Goal: Information Seeking & Learning: Learn about a topic

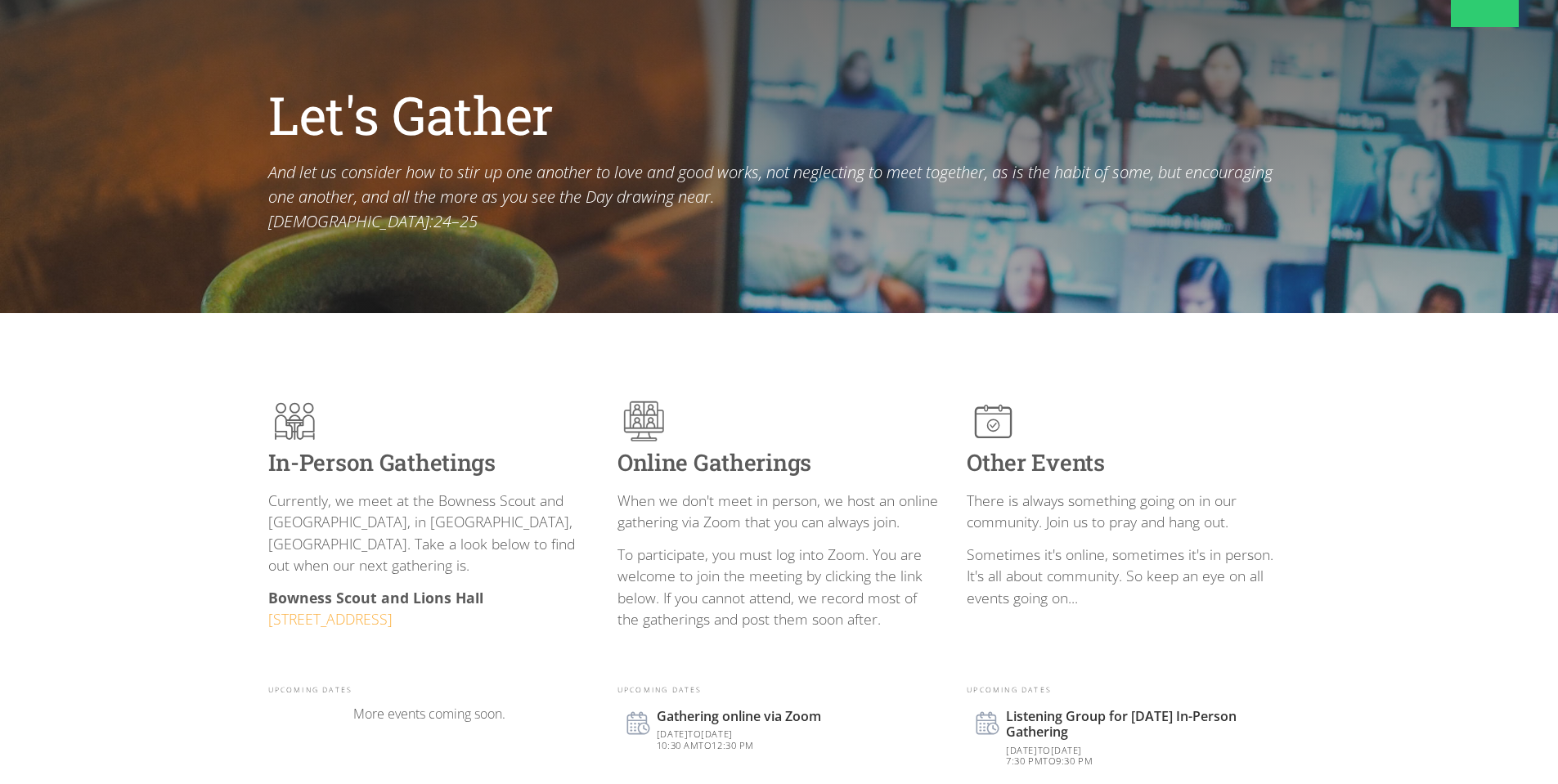
scroll to position [190, 0]
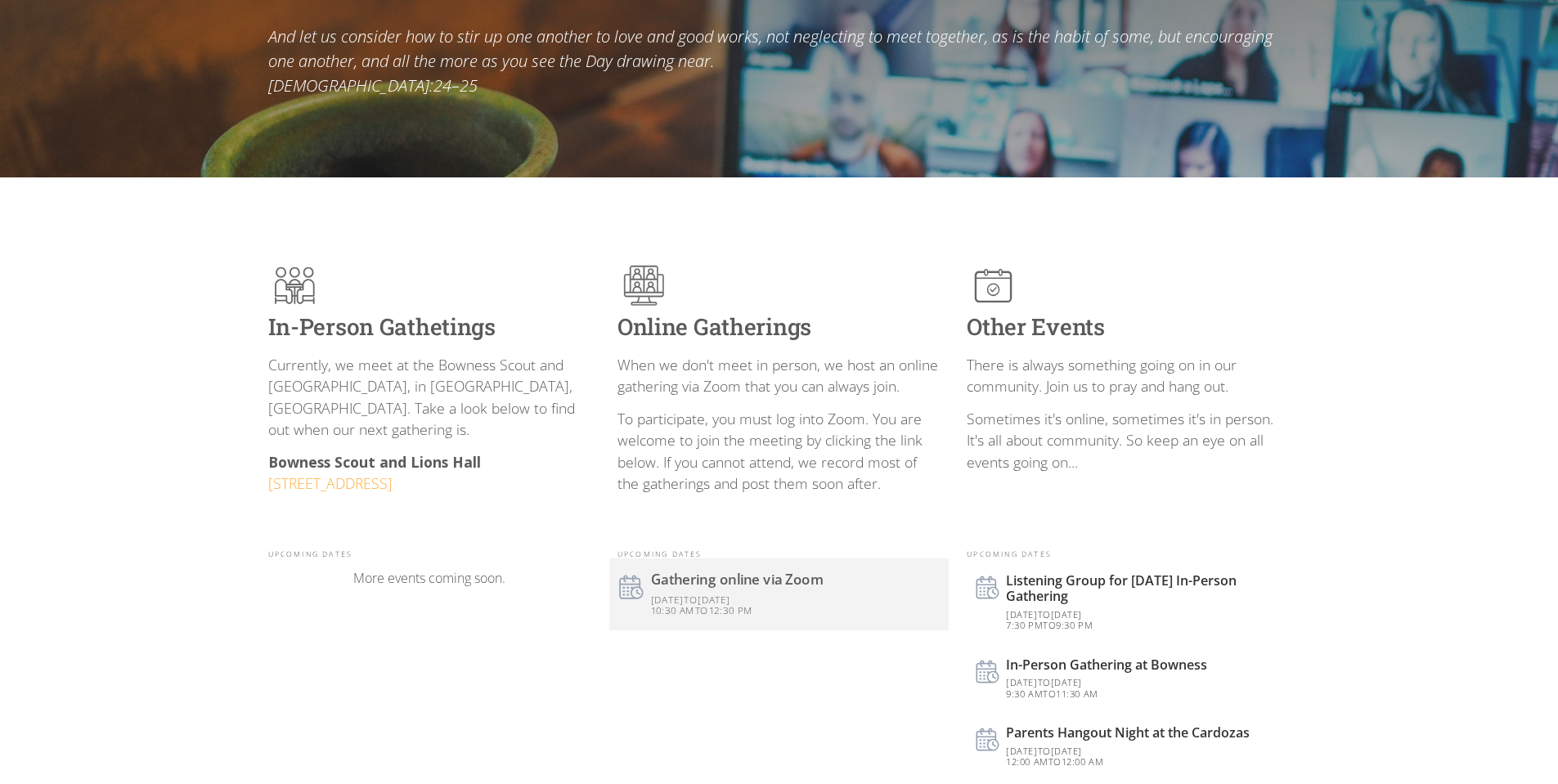
click at [698, 596] on div "to" at bounding box center [690, 598] width 14 height 13
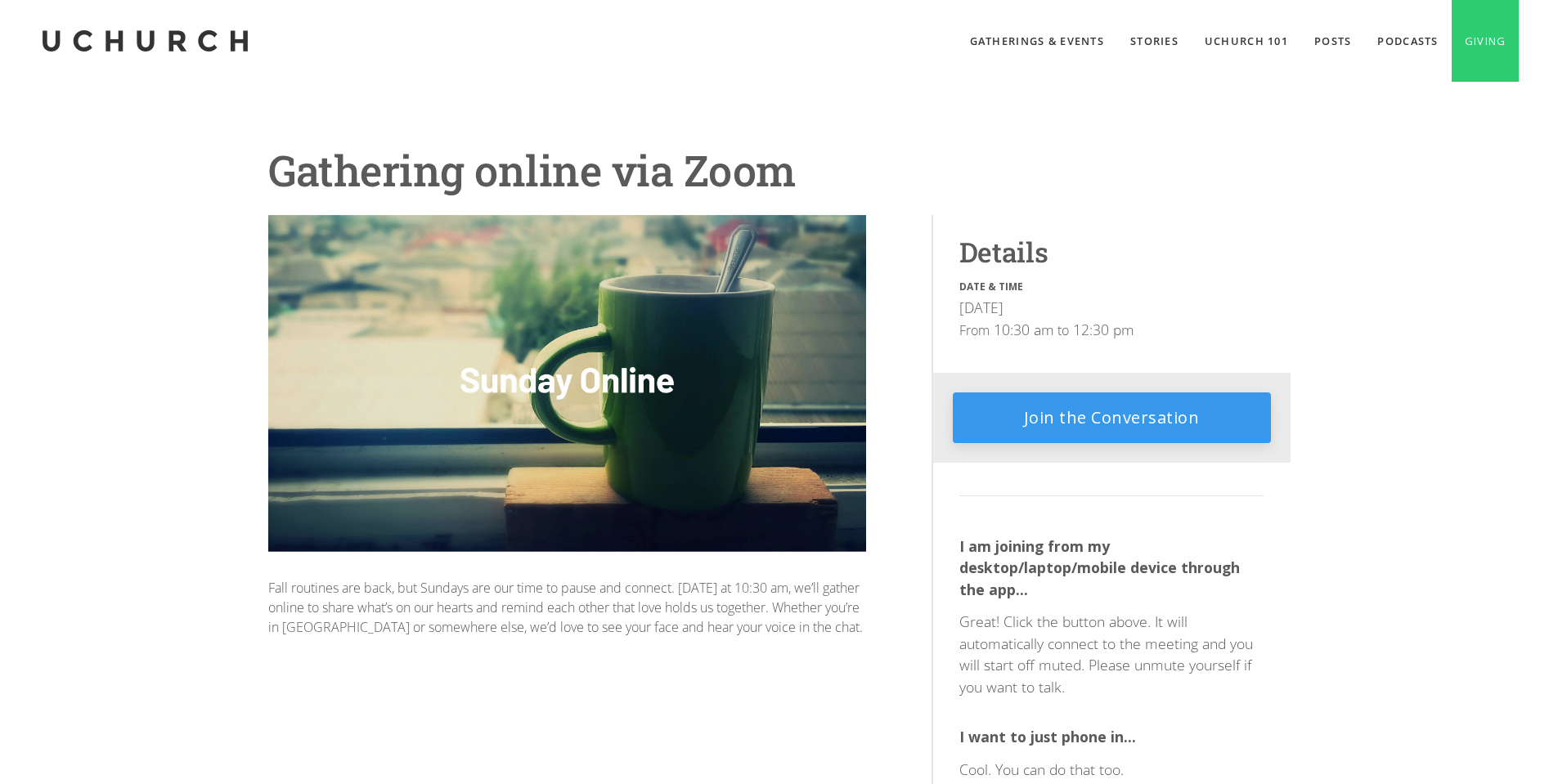
click at [1110, 430] on link "Join the Conversation" at bounding box center [1112, 417] width 318 height 51
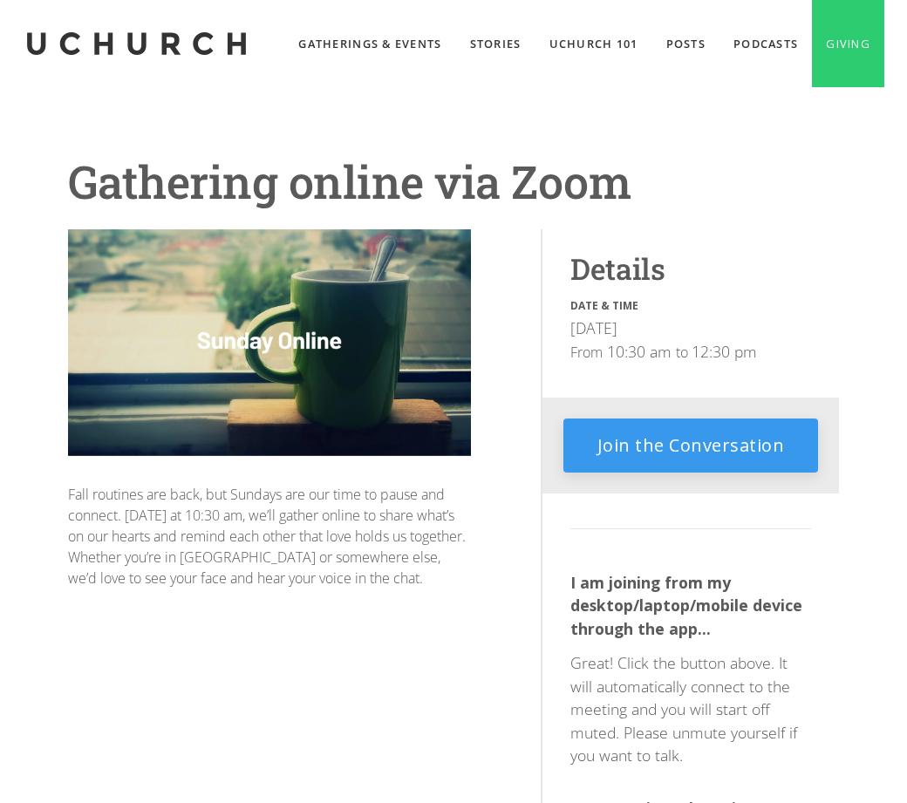
click at [716, 449] on link "Join the Conversation" at bounding box center [690, 445] width 255 height 54
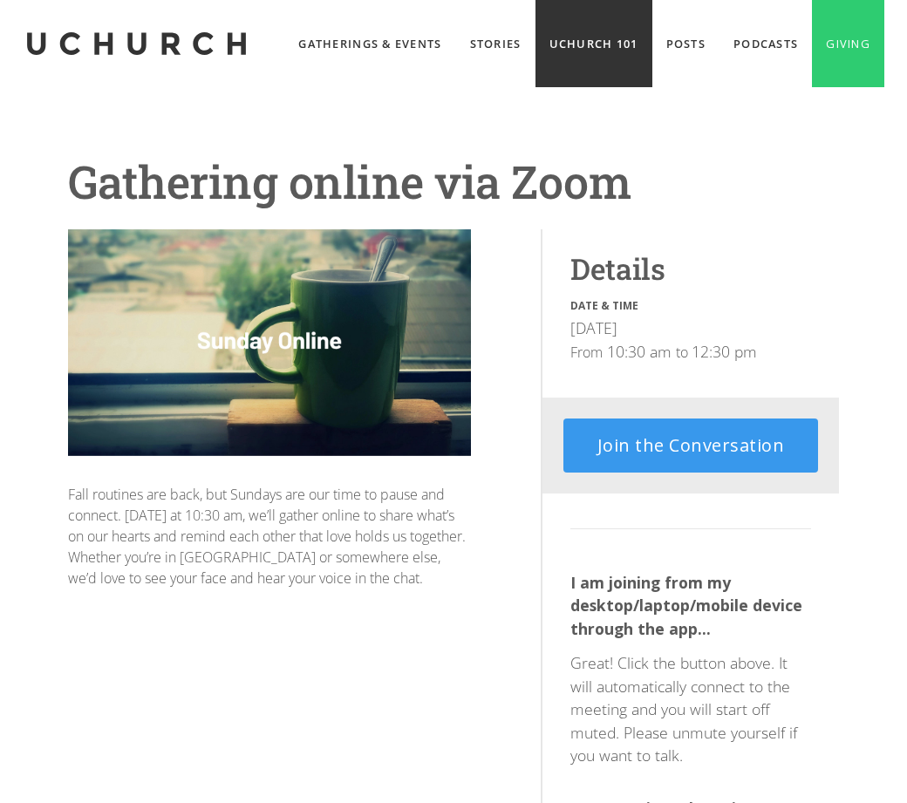
click at [535, 70] on link "UChurch 101" at bounding box center [593, 43] width 117 height 87
